Goal: Task Accomplishment & Management: Complete application form

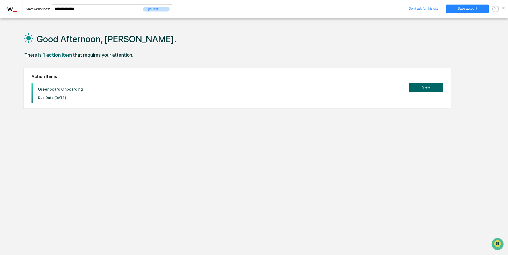
click at [428, 90] on button "View" at bounding box center [426, 87] width 34 height 9
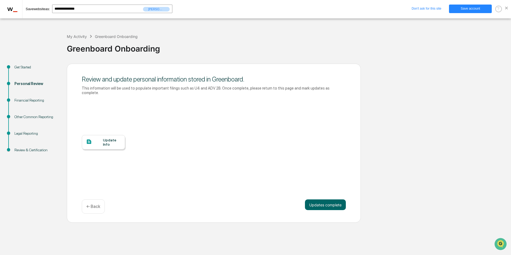
click at [109, 141] on div "Update Info" at bounding box center [112, 142] width 18 height 9
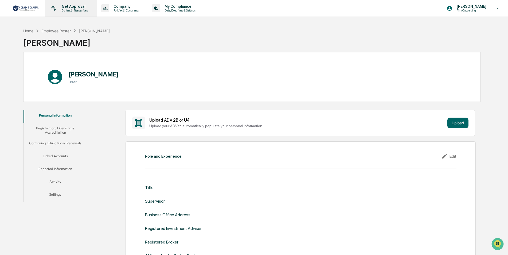
click at [70, 6] on p "Get Approval" at bounding box center [73, 6] width 33 height 4
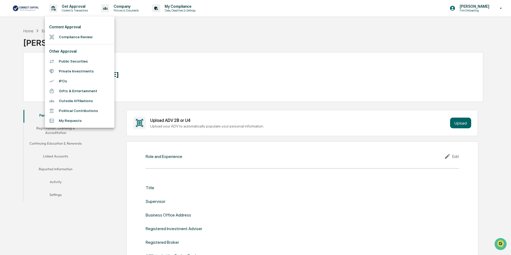
click at [80, 35] on li "Compliance Review" at bounding box center [79, 37] width 69 height 10
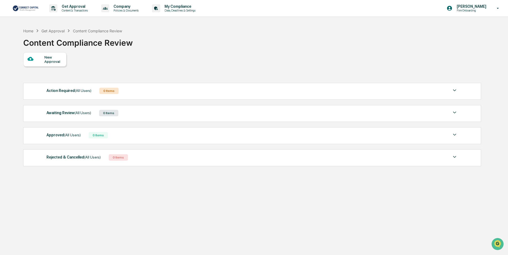
click at [28, 11] on img at bounding box center [26, 8] width 26 height 7
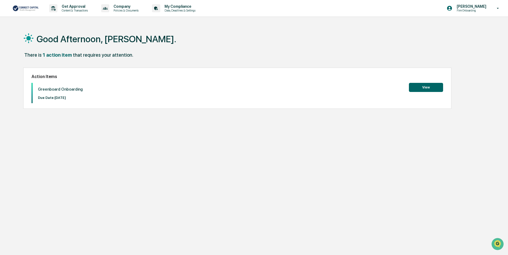
click at [426, 86] on button "View" at bounding box center [426, 87] width 34 height 9
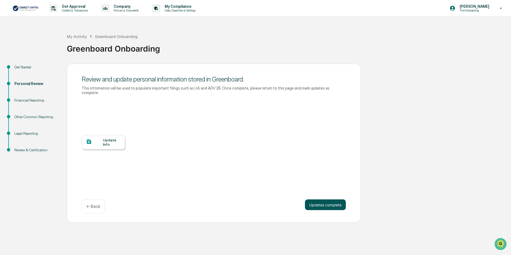
click at [338, 201] on button "Updates complete" at bounding box center [325, 204] width 41 height 11
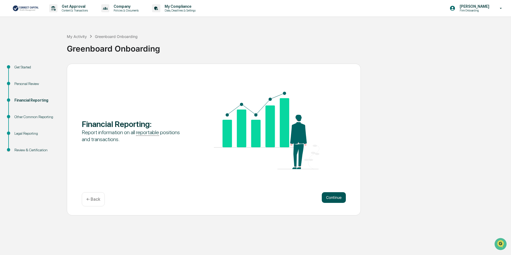
click at [339, 197] on button "Continue" at bounding box center [334, 197] width 24 height 11
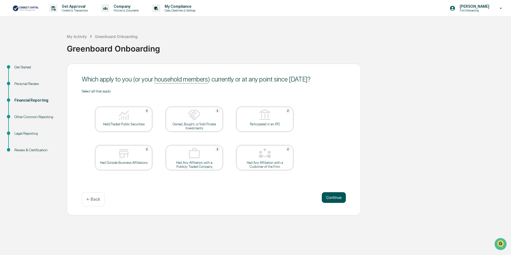
click at [332, 197] on button "Continue" at bounding box center [334, 197] width 24 height 11
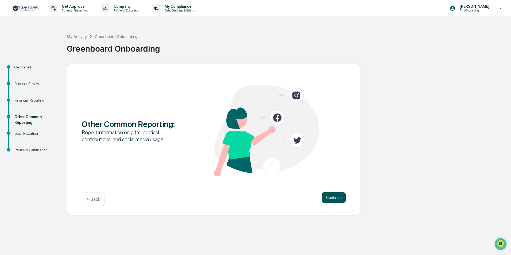
click at [342, 200] on button "Continue" at bounding box center [334, 197] width 24 height 11
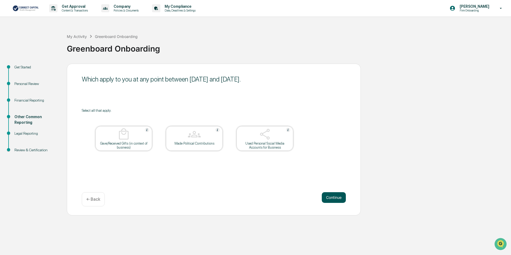
click at [342, 200] on button "Continue" at bounding box center [334, 197] width 24 height 11
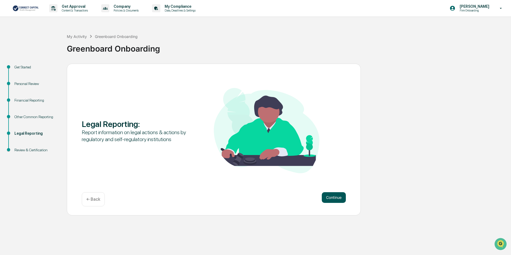
click at [342, 200] on button "Continue" at bounding box center [334, 197] width 24 height 11
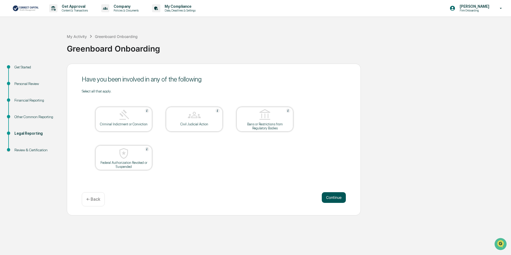
click at [342, 200] on button "Continue" at bounding box center [334, 197] width 24 height 11
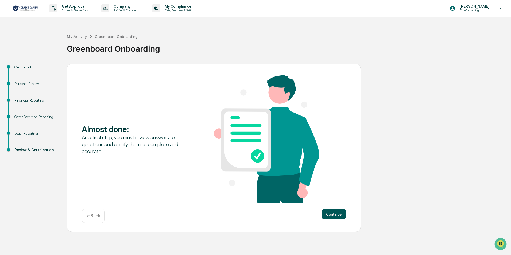
click at [341, 215] on button "Continue" at bounding box center [334, 214] width 24 height 11
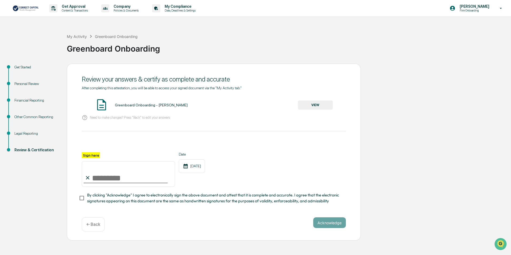
click at [93, 179] on input "Sign here" at bounding box center [128, 174] width 93 height 26
type input "**********"
click at [342, 227] on button "Acknowledge" at bounding box center [329, 222] width 33 height 11
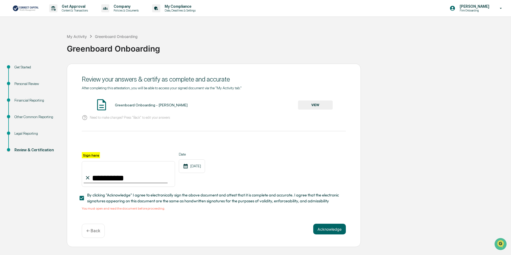
click at [119, 197] on span "By clicking "Acknowledge" I agree to electronically sign the above document and…" at bounding box center [214, 198] width 254 height 12
click at [103, 106] on img at bounding box center [101, 104] width 13 height 13
click at [154, 106] on div "Greenboard Onboarding - [PERSON_NAME]" at bounding box center [151, 105] width 73 height 4
click at [316, 106] on button "VIEW" at bounding box center [315, 104] width 35 height 9
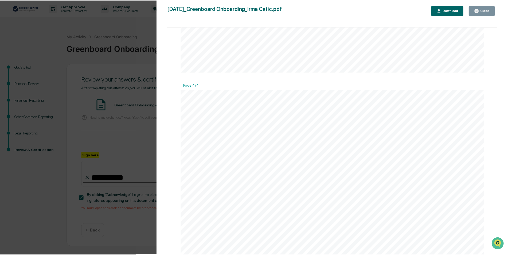
scroll to position [1297, 0]
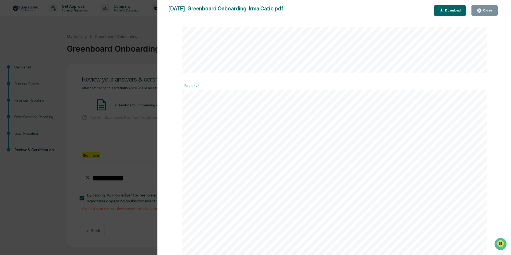
click at [481, 9] on icon "button" at bounding box center [479, 11] width 4 height 4
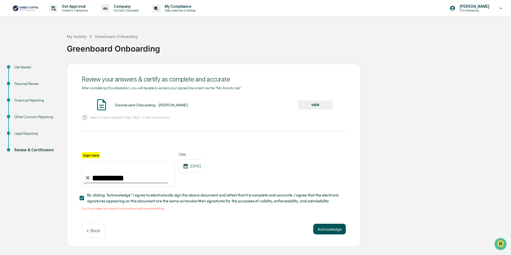
click at [324, 233] on button "Acknowledge" at bounding box center [329, 229] width 33 height 11
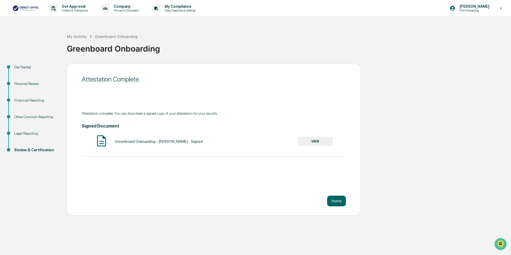
click at [19, 68] on div "Get Started" at bounding box center [36, 67] width 44 height 6
click at [338, 201] on button "Home" at bounding box center [336, 200] width 19 height 11
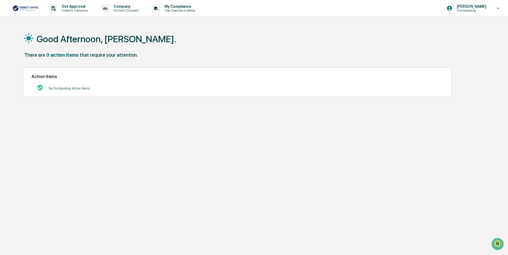
click at [462, 123] on div "Good Afternoon, [PERSON_NAME]. There are 0 action items that require your atten…" at bounding box center [251, 152] width 473 height 255
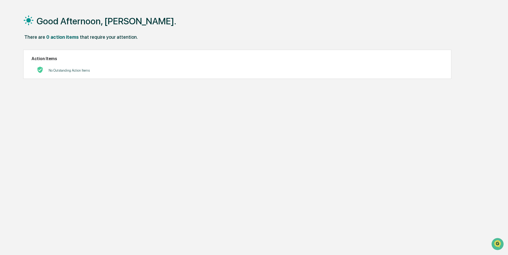
scroll to position [25, 0]
